Goal: Task Accomplishment & Management: Complete application form

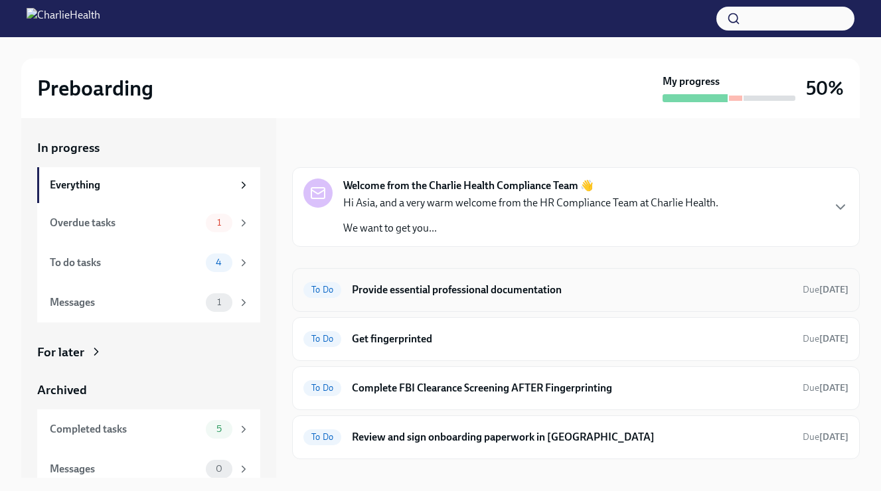
scroll to position [25, 0]
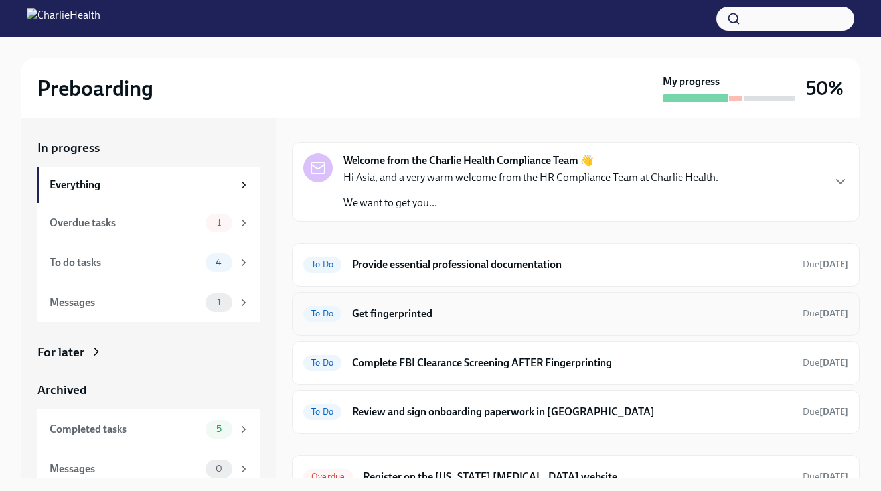
click at [329, 315] on span "To Do" at bounding box center [322, 314] width 38 height 10
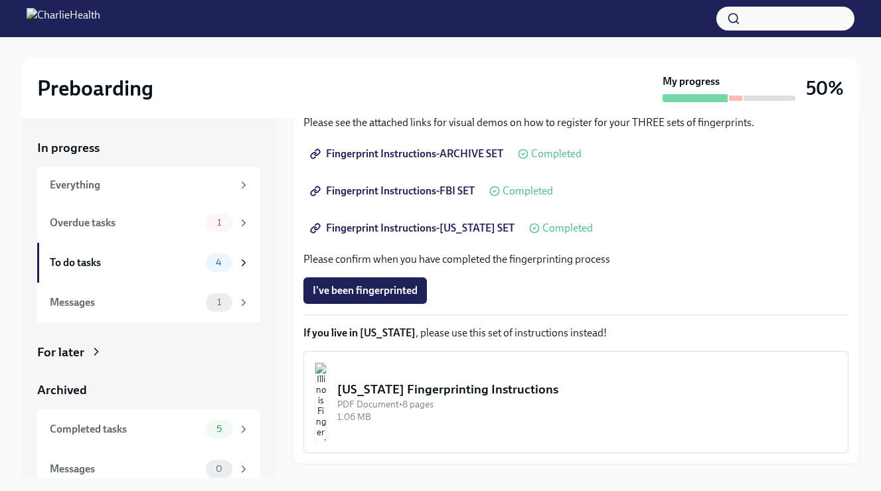
scroll to position [234, 0]
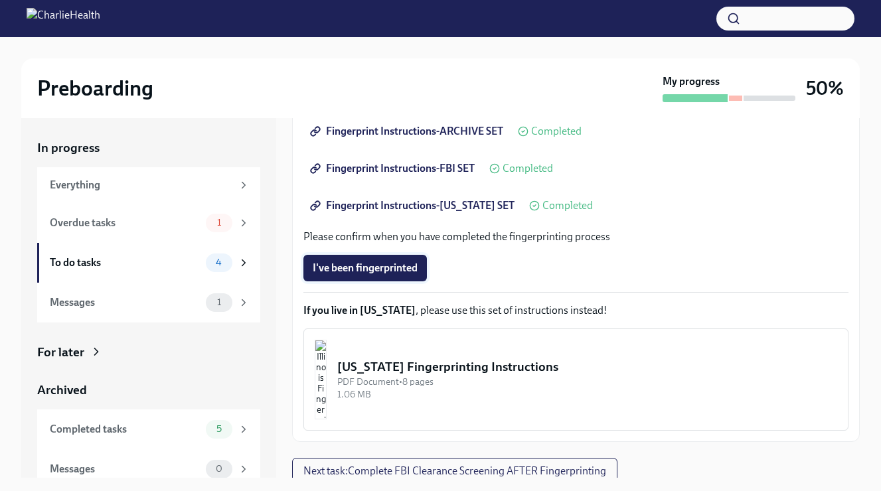
click at [406, 271] on span "I've been fingerprinted" at bounding box center [365, 268] width 105 height 13
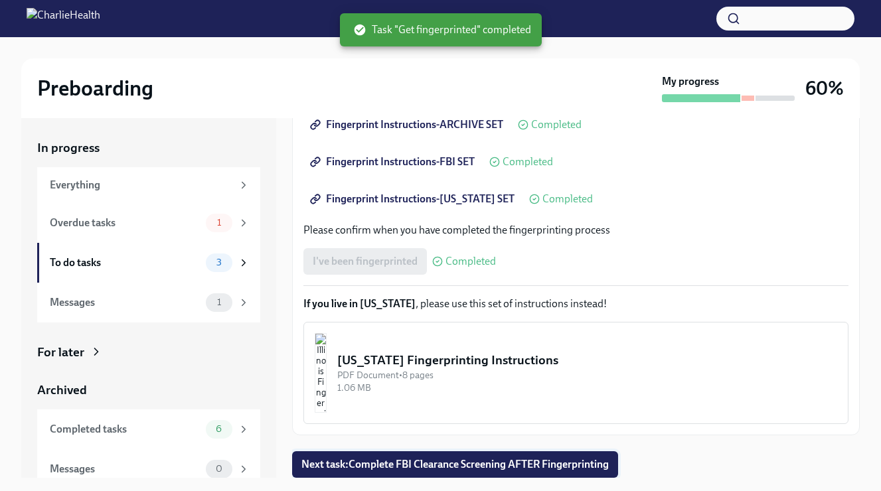
scroll to position [241, 0]
click at [356, 457] on button "Next task : Complete FBI Clearance Screening AFTER Fingerprinting" at bounding box center [455, 464] width 326 height 27
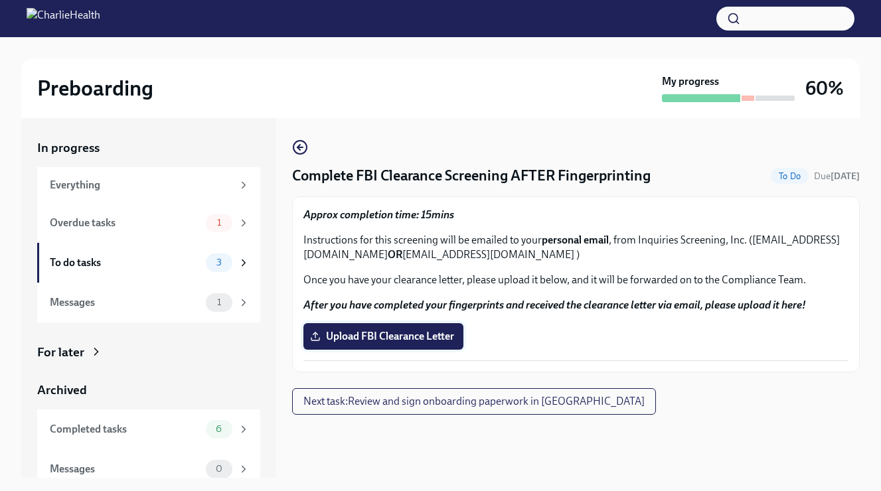
click at [398, 337] on span "Upload FBI Clearance Letter" at bounding box center [383, 336] width 141 height 13
click at [0, 0] on input "Upload FBI Clearance Letter" at bounding box center [0, 0] width 0 height 0
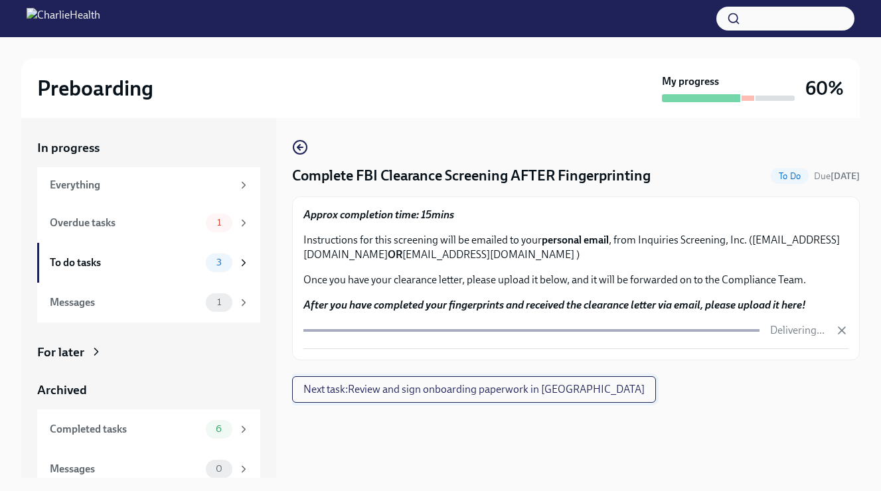
click at [404, 389] on span "Next task : Review and sign onboarding paperwork in [GEOGRAPHIC_DATA]" at bounding box center [473, 389] width 341 height 13
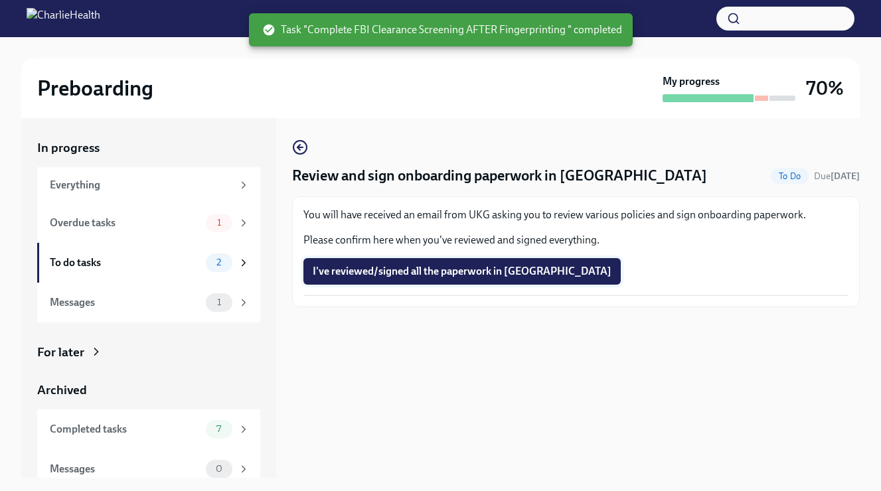
click at [402, 273] on span "I've reviewed/signed all the paperwork in [GEOGRAPHIC_DATA]" at bounding box center [462, 271] width 299 height 13
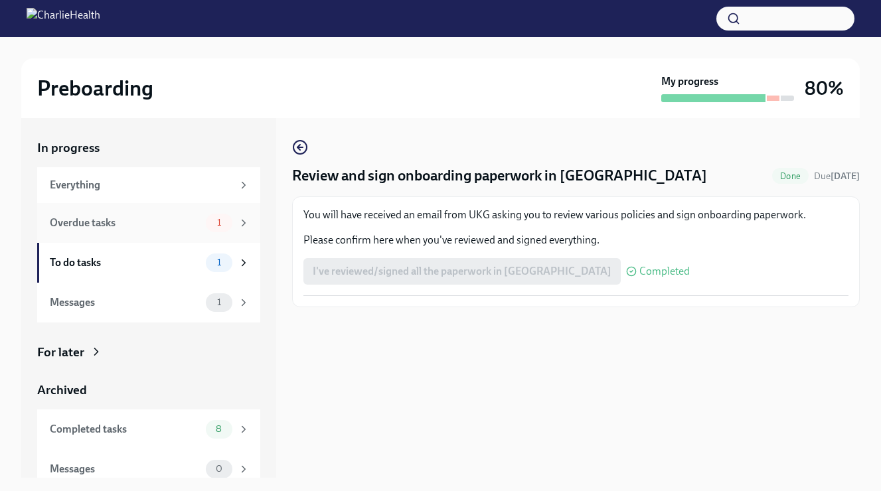
click at [171, 224] on div "Overdue tasks" at bounding box center [125, 223] width 151 height 15
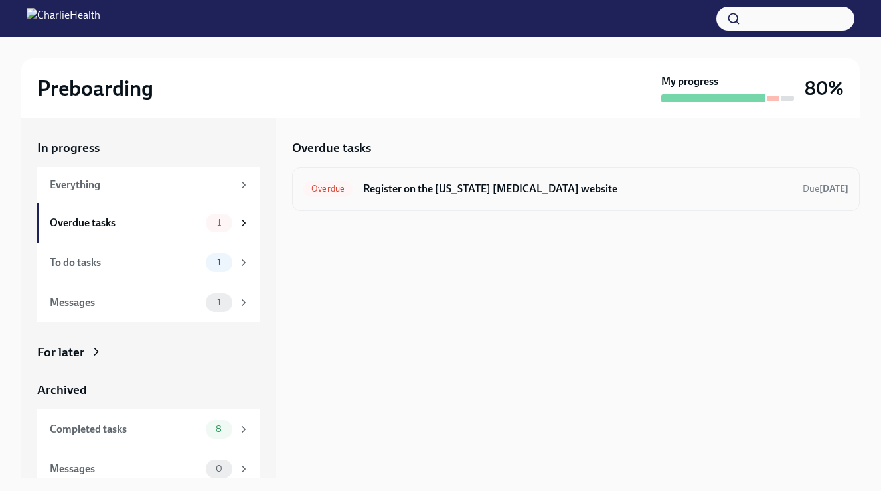
click at [404, 192] on h6 "Register on the [US_STATE] [MEDICAL_DATA] website" at bounding box center [577, 189] width 429 height 15
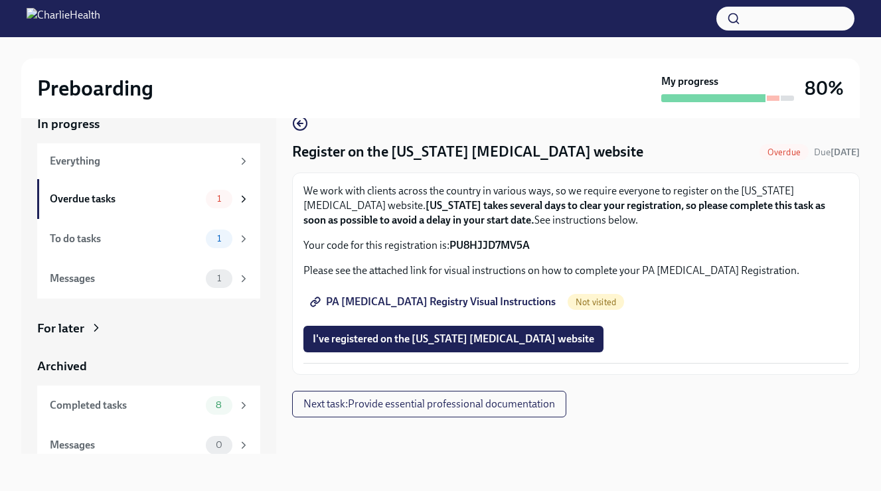
scroll to position [24, 0]
click at [417, 304] on span "PA [MEDICAL_DATA] Registry Visual Instructions" at bounding box center [434, 301] width 243 height 13
